Goal: Check status

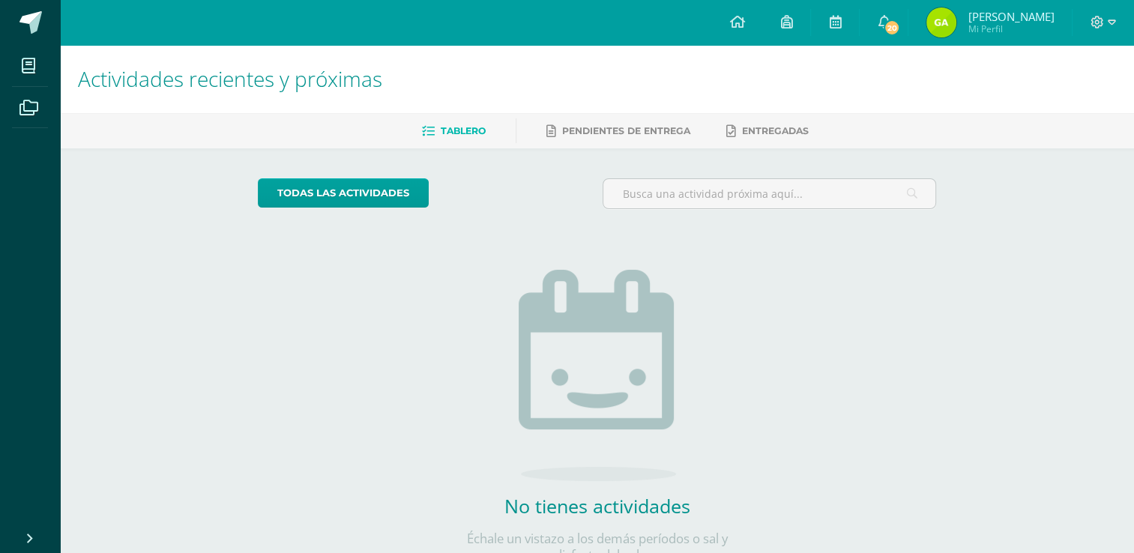
click at [956, 27] on img at bounding box center [941, 22] width 30 height 30
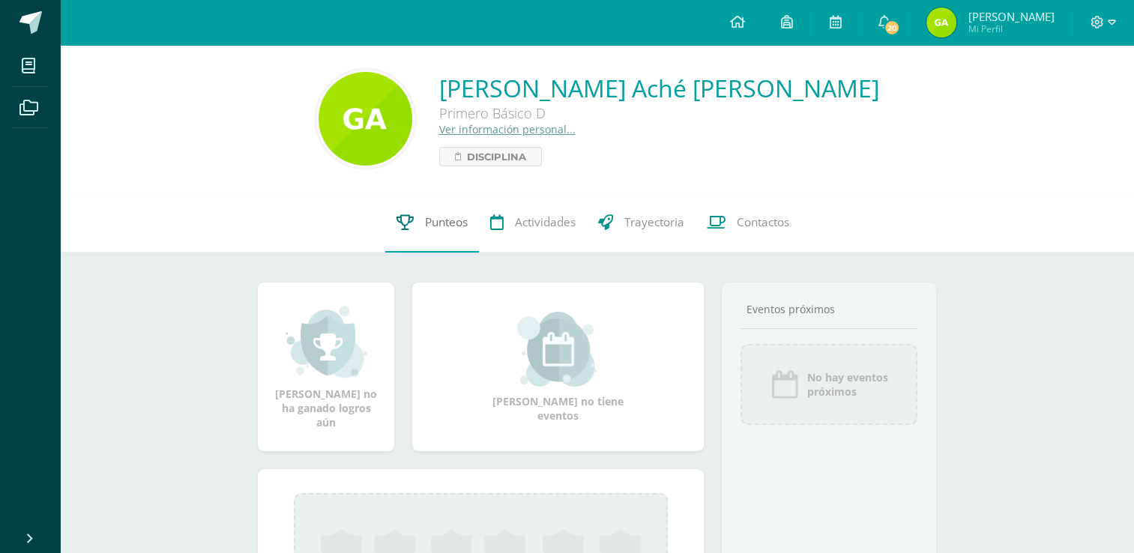
click at [436, 226] on span "Punteos" at bounding box center [446, 222] width 43 height 16
